Goal: Navigation & Orientation: Find specific page/section

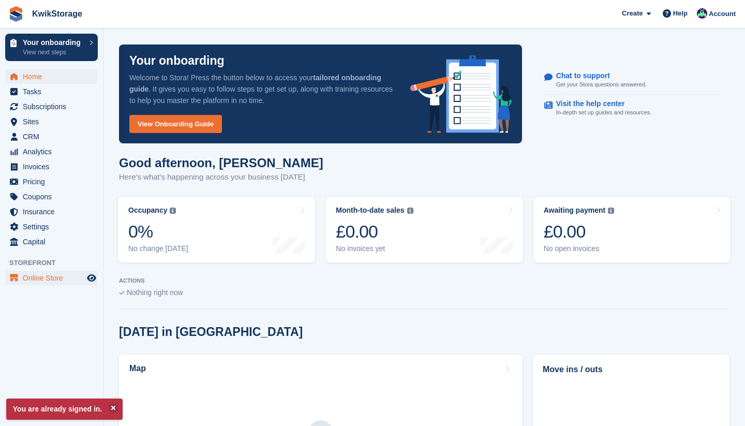
click at [55, 279] on span "Online Store" at bounding box center [54, 278] width 62 height 14
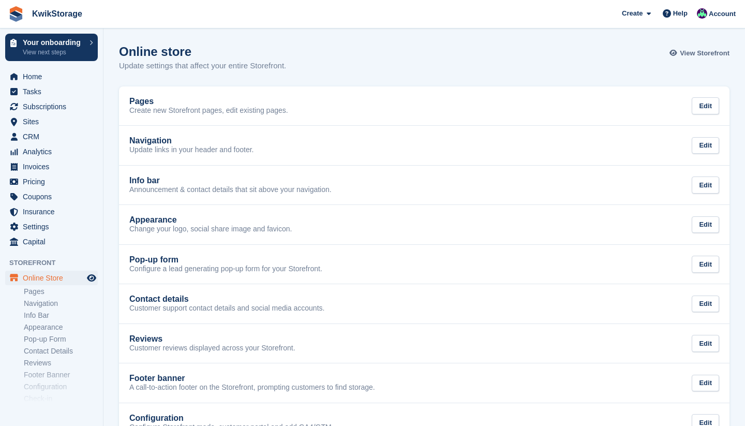
click at [697, 51] on span "View Storefront" at bounding box center [705, 53] width 50 height 10
click at [688, 56] on span "View Storefront" at bounding box center [705, 53] width 50 height 10
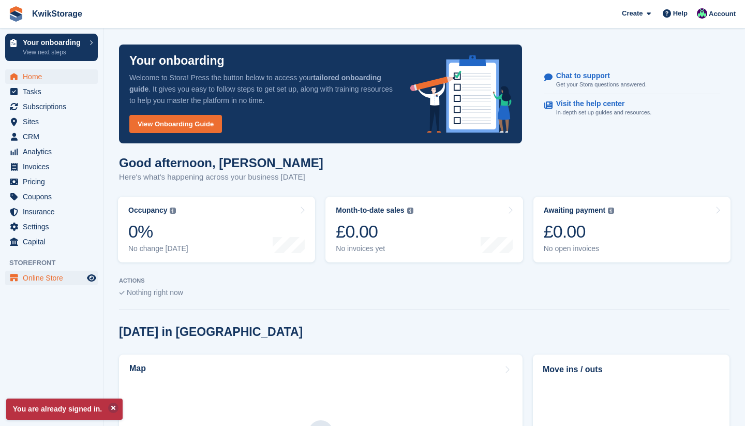
click at [42, 276] on span "Online Store" at bounding box center [54, 278] width 62 height 14
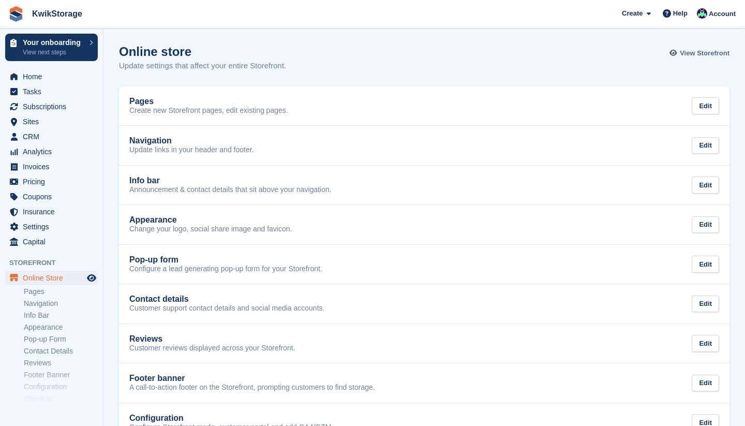
click at [693, 52] on span "View Storefront" at bounding box center [705, 53] width 50 height 10
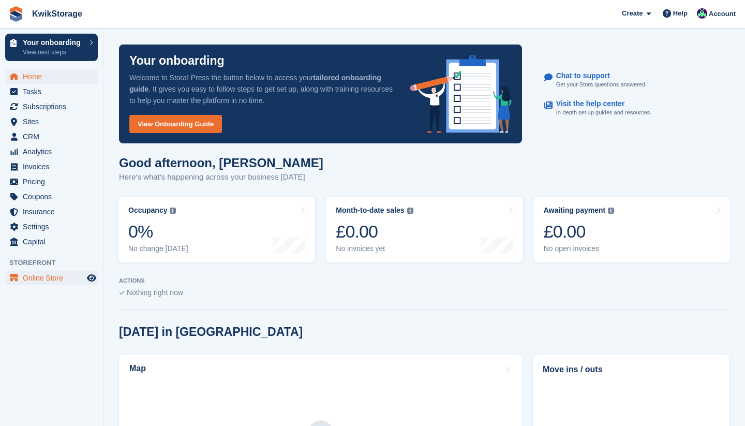
click at [39, 278] on span "Online Store" at bounding box center [54, 278] width 62 height 14
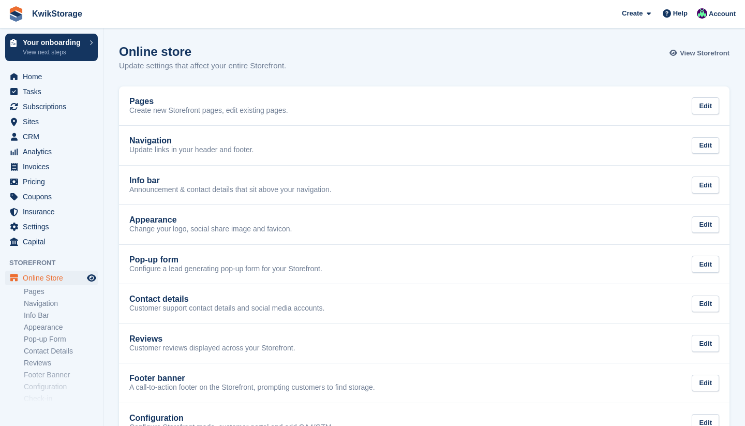
click at [685, 54] on span "View Storefront" at bounding box center [705, 53] width 50 height 10
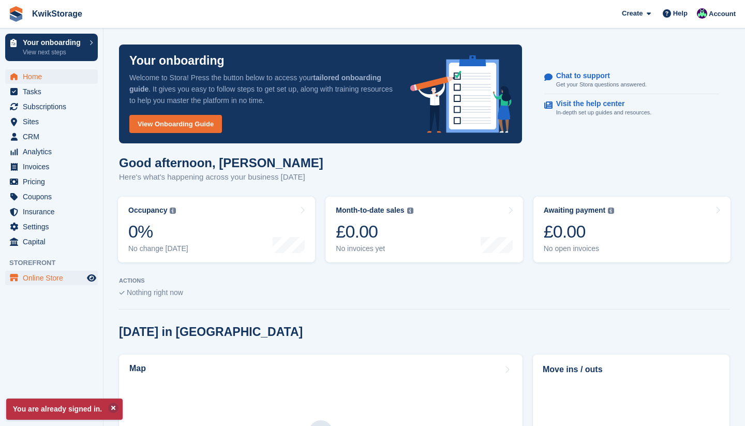
click at [65, 276] on span "Online Store" at bounding box center [54, 278] width 62 height 14
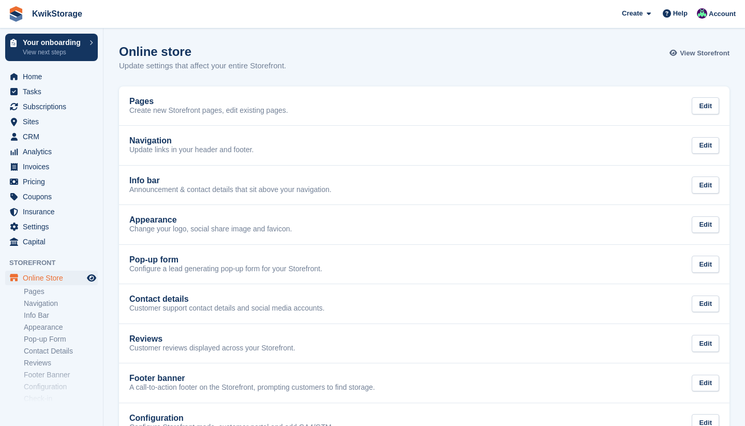
click at [686, 52] on span "View Storefront" at bounding box center [705, 53] width 50 height 10
